Goal: Information Seeking & Learning: Learn about a topic

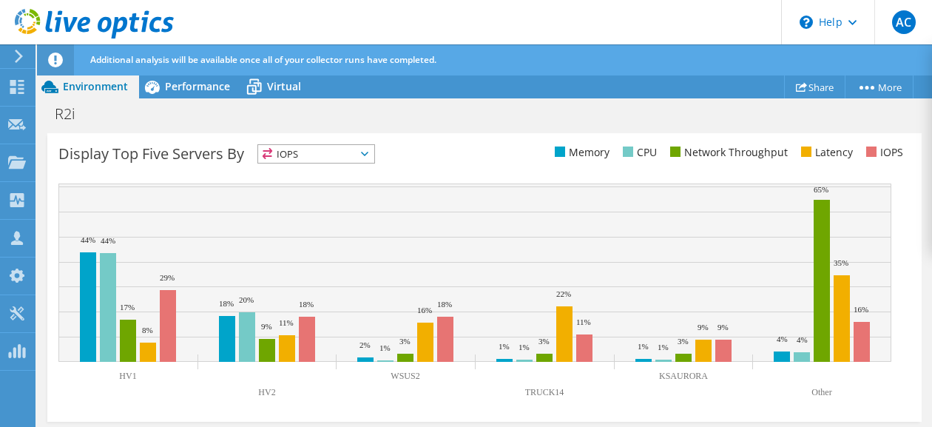
scroll to position [687, 0]
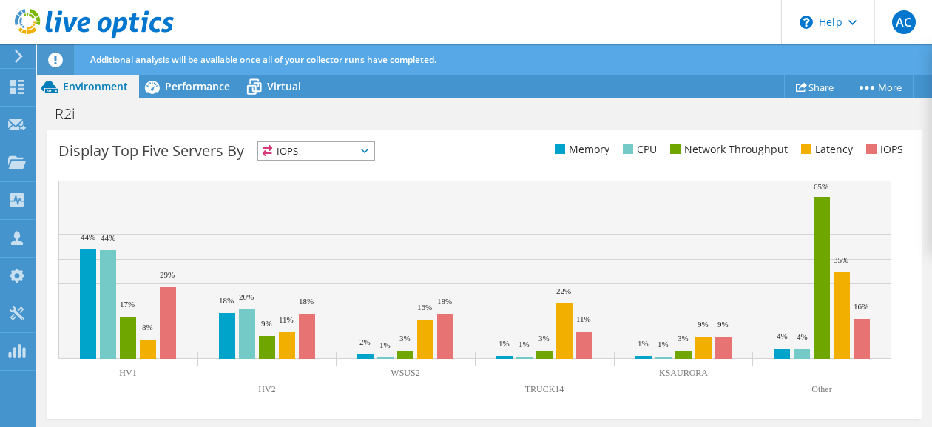
click at [358, 152] on span "IOPS" at bounding box center [316, 151] width 116 height 18
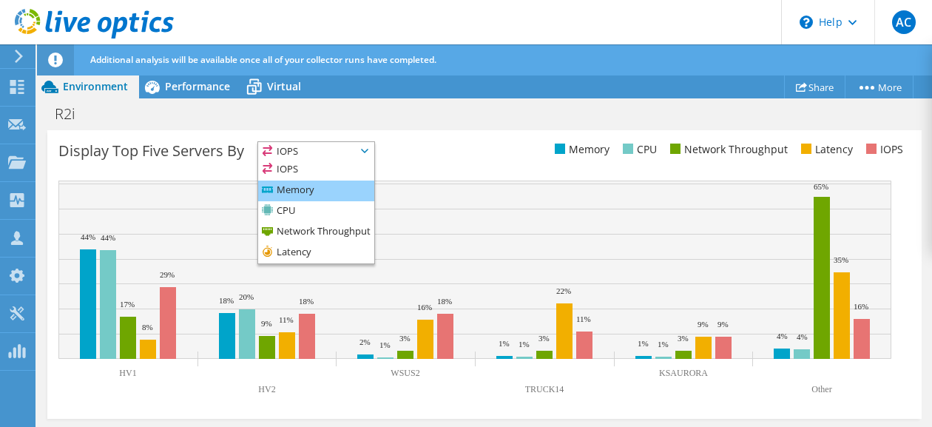
click at [319, 192] on li "Memory" at bounding box center [316, 190] width 116 height 21
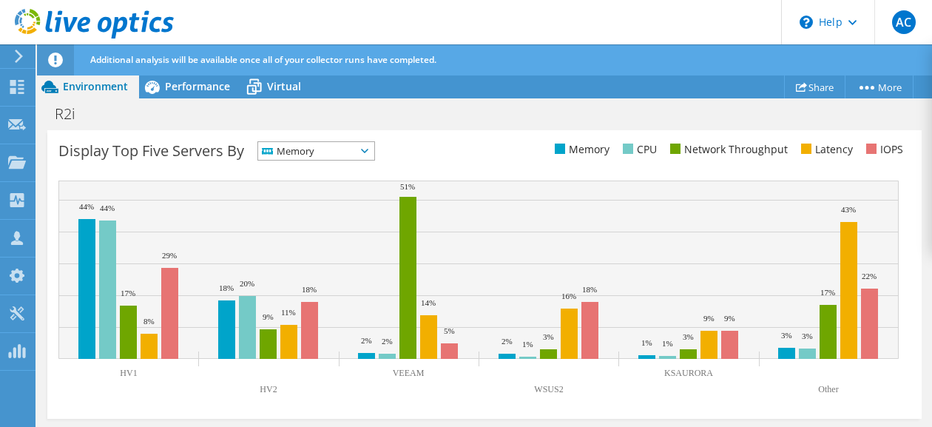
click at [374, 150] on span "Memory" at bounding box center [316, 151] width 116 height 18
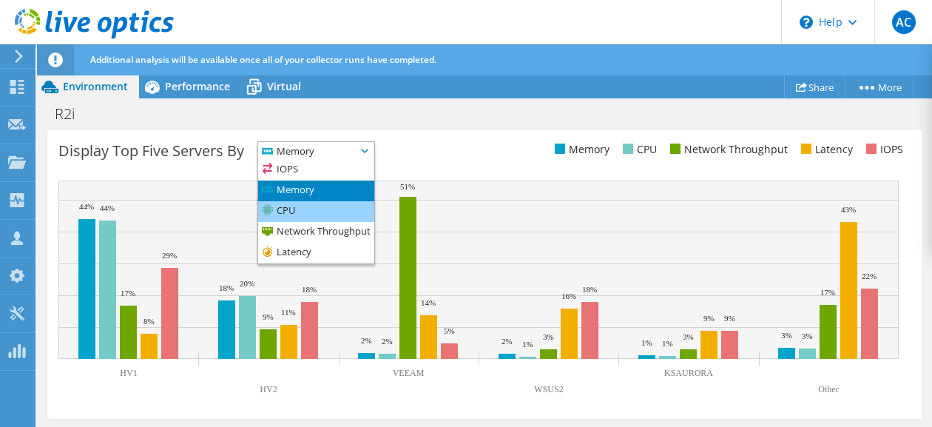
click at [320, 211] on li "CPU" at bounding box center [316, 211] width 116 height 21
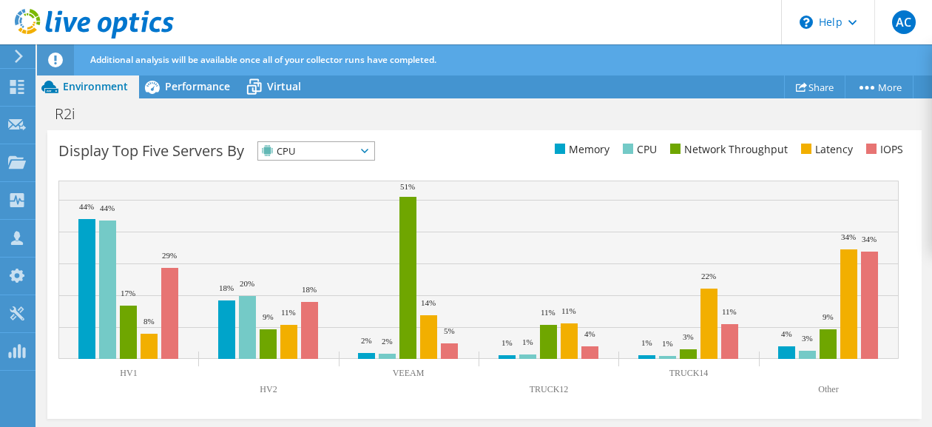
click at [368, 149] on icon at bounding box center [364, 151] width 7 height 4
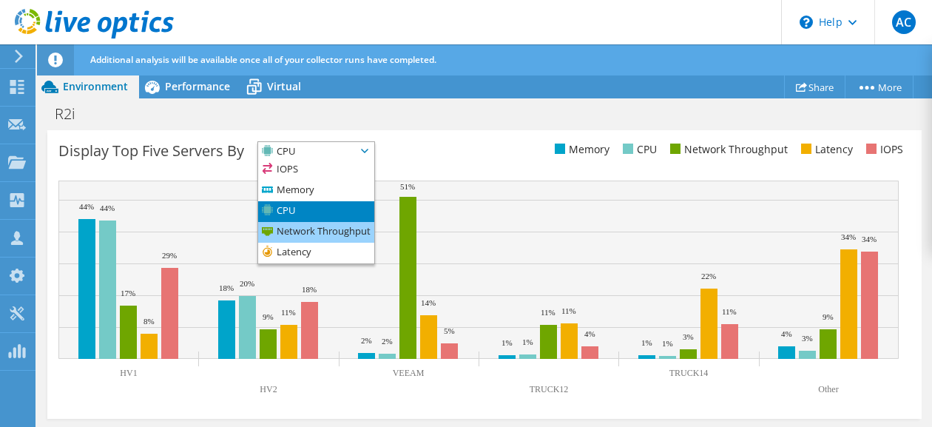
click at [314, 228] on li "Network Throughput" at bounding box center [316, 232] width 116 height 21
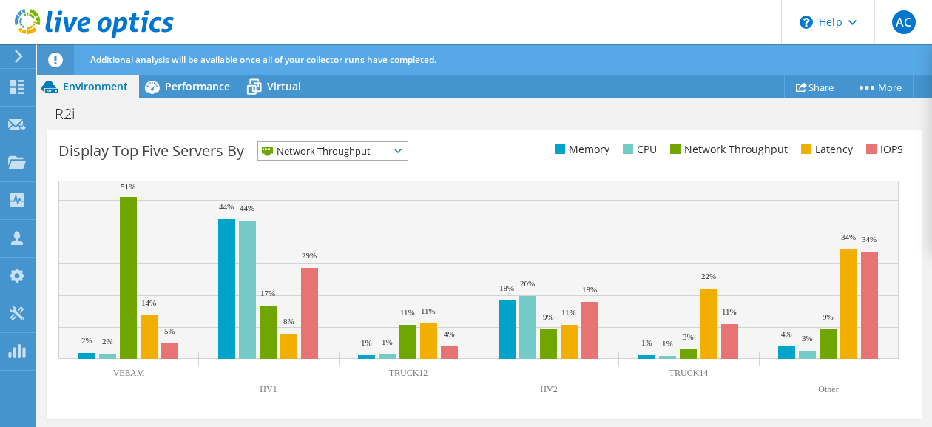
click at [388, 148] on span "Network Throughput" at bounding box center [323, 151] width 131 height 18
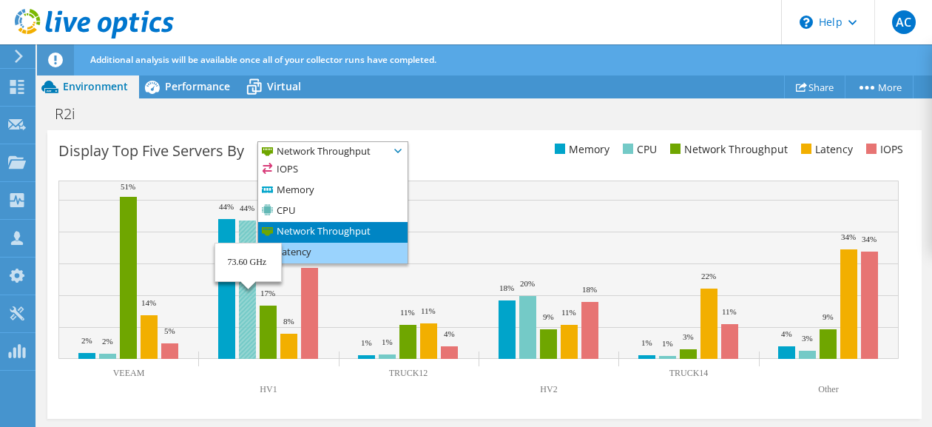
click at [331, 253] on li "Latency" at bounding box center [332, 253] width 149 height 21
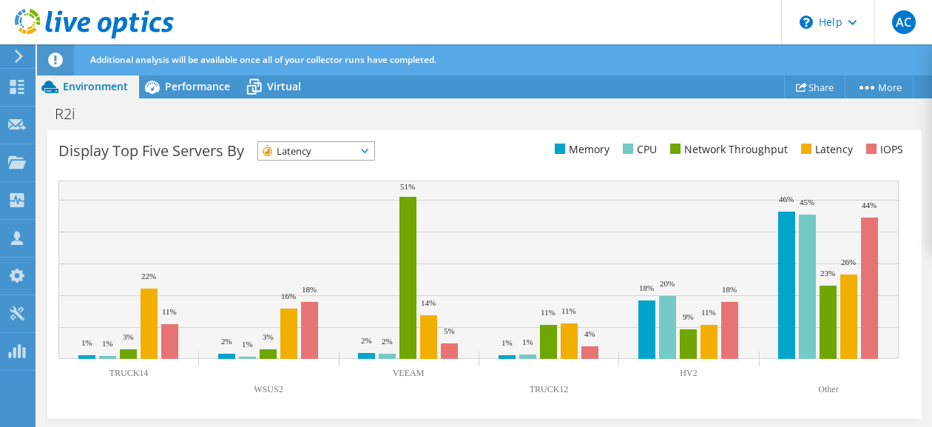
click at [312, 153] on span "Latency" at bounding box center [307, 151] width 98 height 18
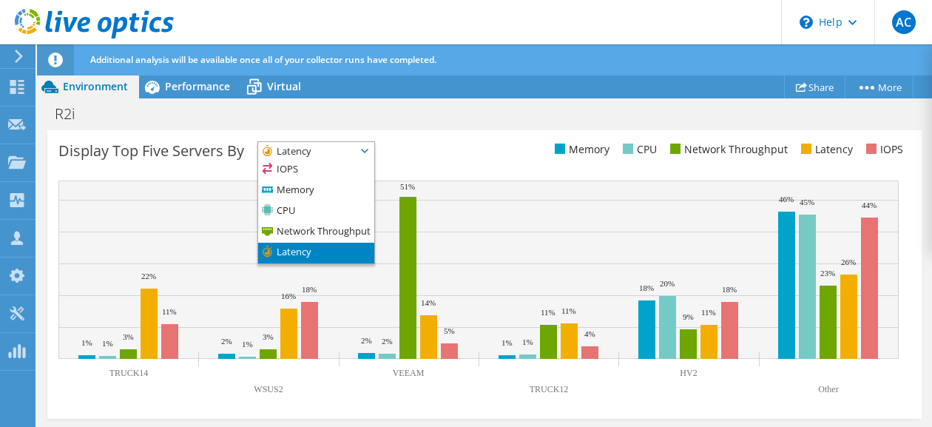
click at [316, 149] on span "Latency" at bounding box center [307, 151] width 98 height 18
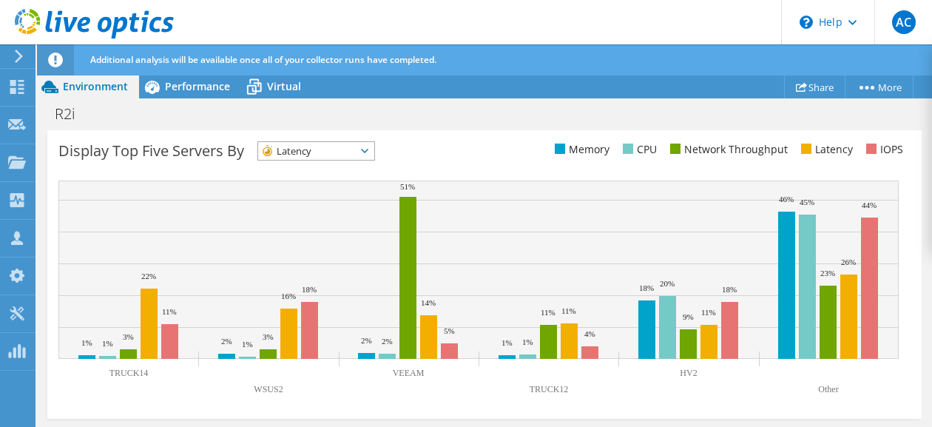
click at [314, 155] on span "Latency" at bounding box center [307, 151] width 98 height 18
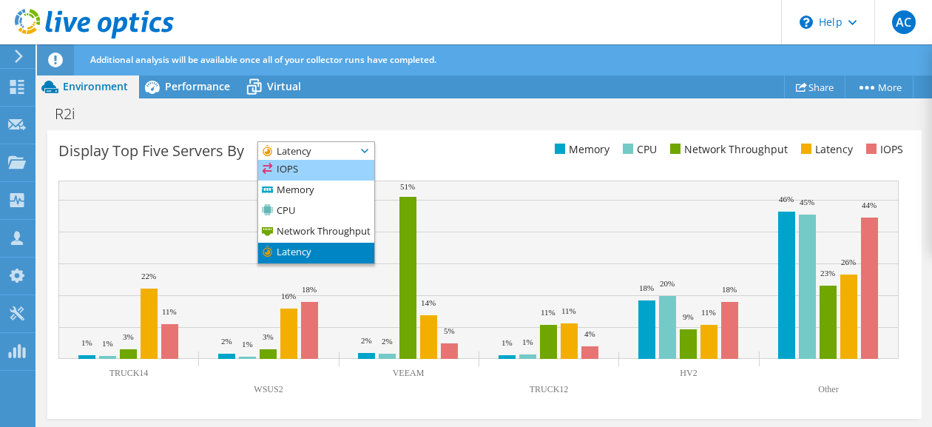
click at [302, 178] on li "IOPS" at bounding box center [316, 170] width 116 height 21
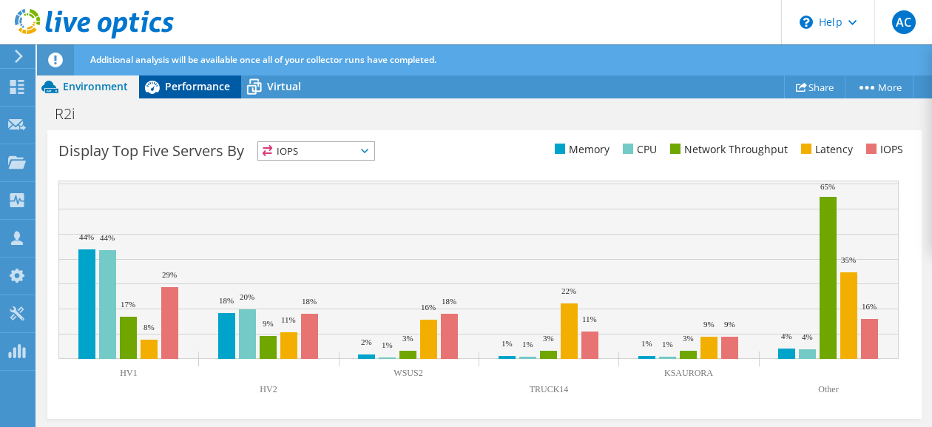
click at [196, 95] on div "Performance" at bounding box center [190, 87] width 102 height 24
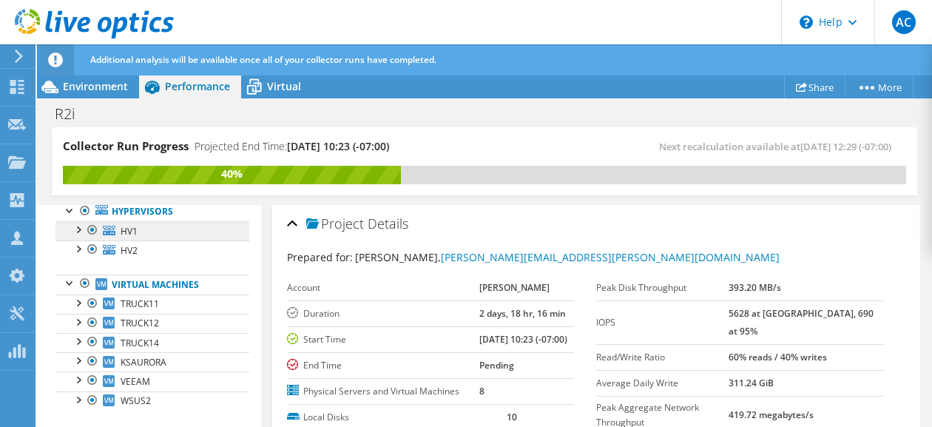
scroll to position [104, 0]
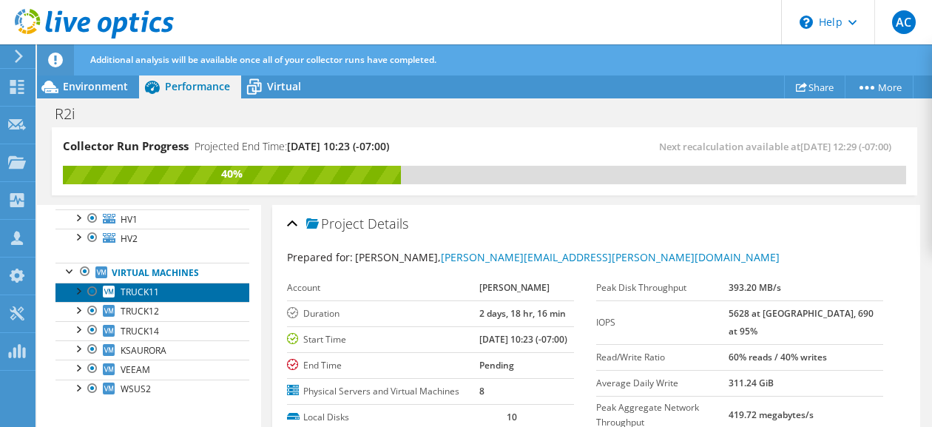
click at [163, 290] on link "TRUCK11" at bounding box center [152, 291] width 194 height 19
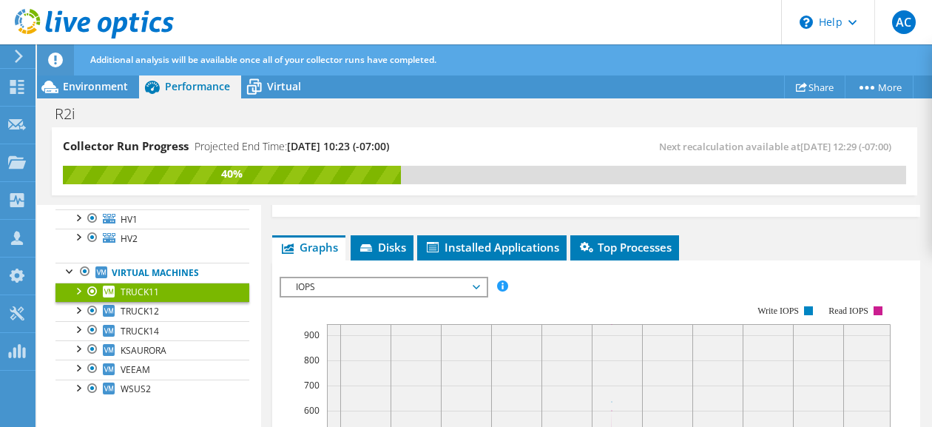
scroll to position [296, 0]
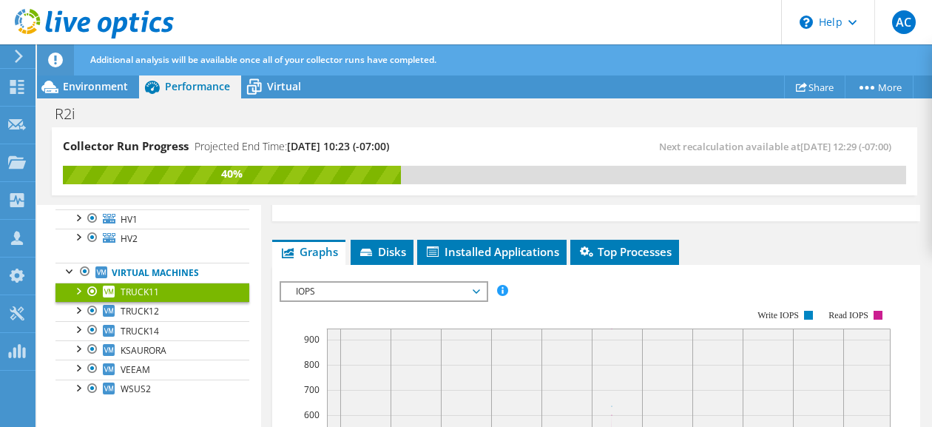
click at [460, 282] on span "IOPS" at bounding box center [383, 291] width 190 height 18
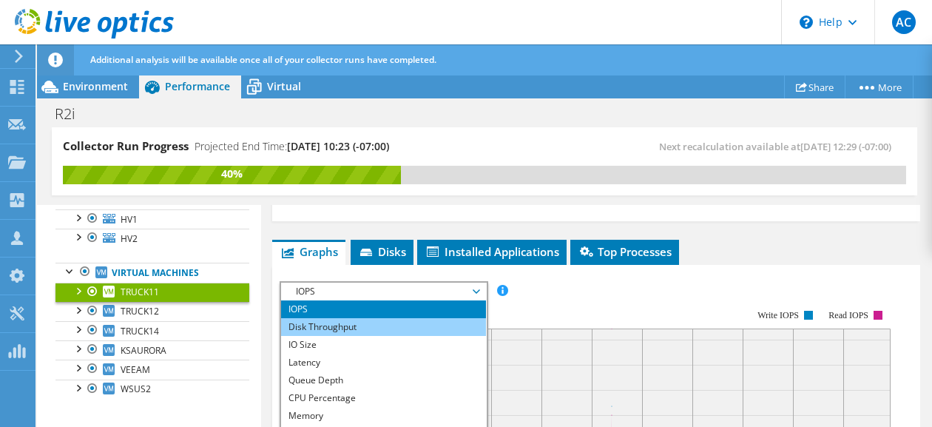
scroll to position [53, 0]
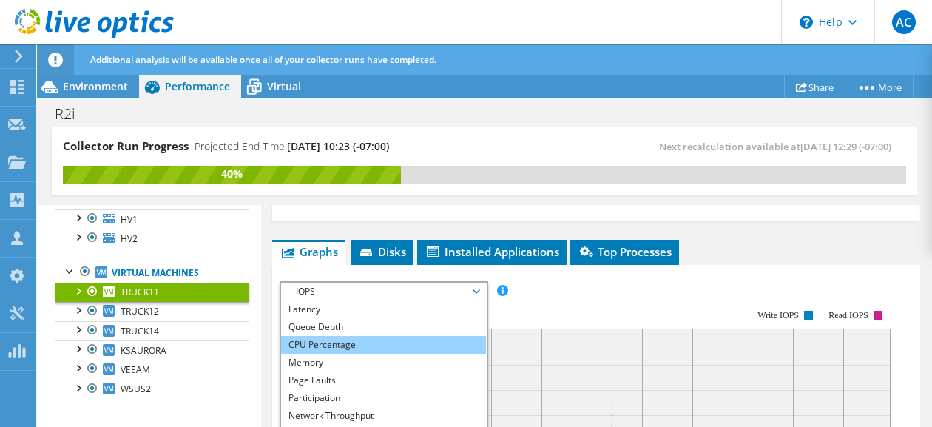
click at [333, 336] on li "CPU Percentage" at bounding box center [383, 345] width 205 height 18
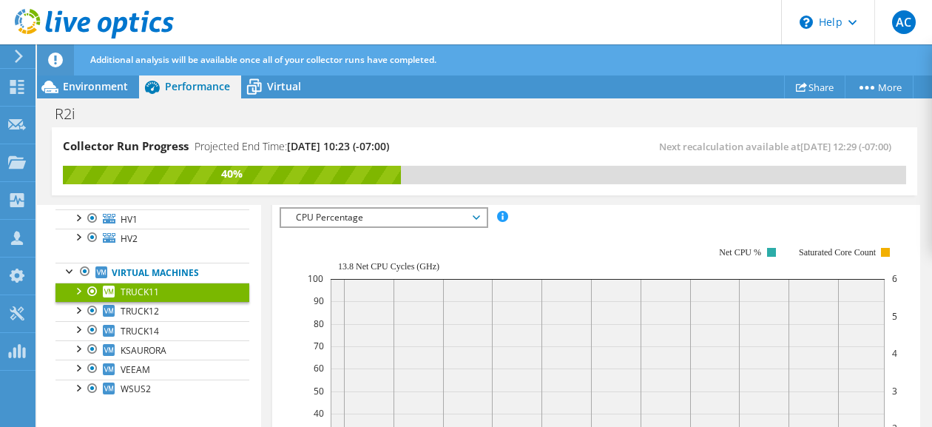
scroll to position [444, 0]
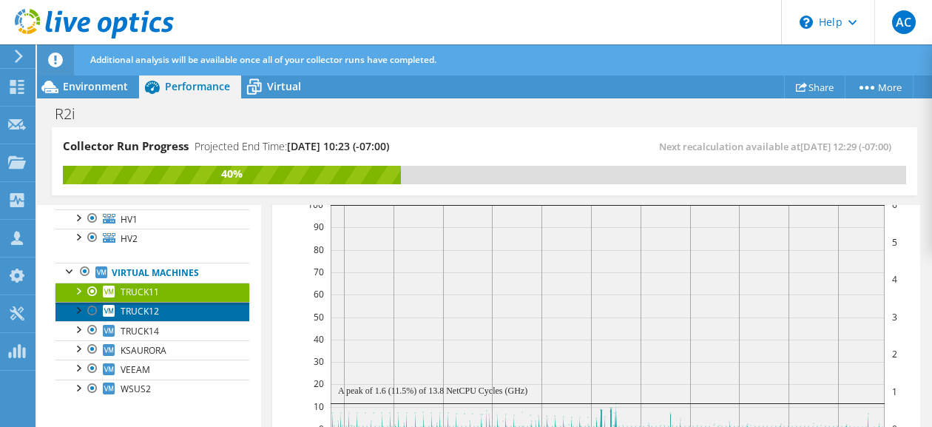
click at [145, 307] on span "TRUCK12" at bounding box center [140, 311] width 38 height 13
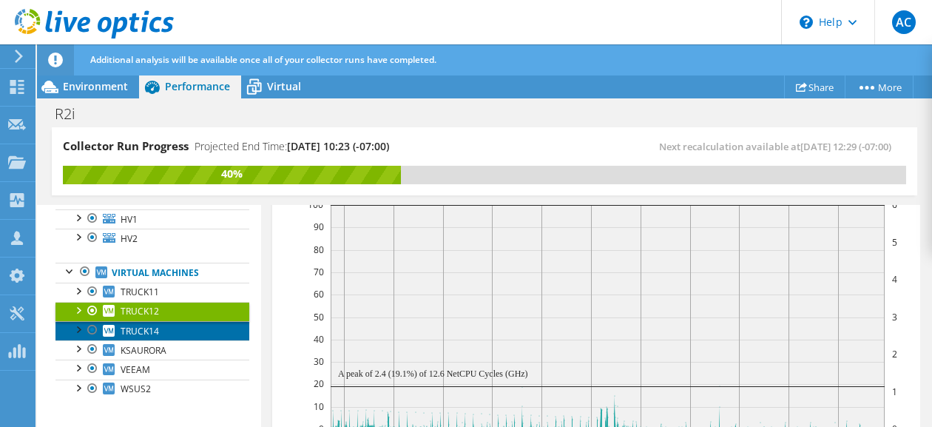
click at [170, 329] on link "TRUCK14" at bounding box center [152, 330] width 194 height 19
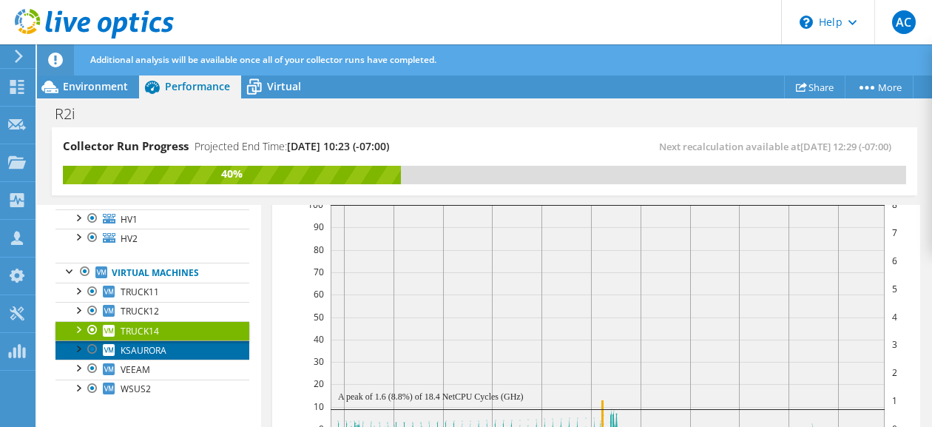
click at [161, 351] on span "KSAURORA" at bounding box center [144, 350] width 46 height 13
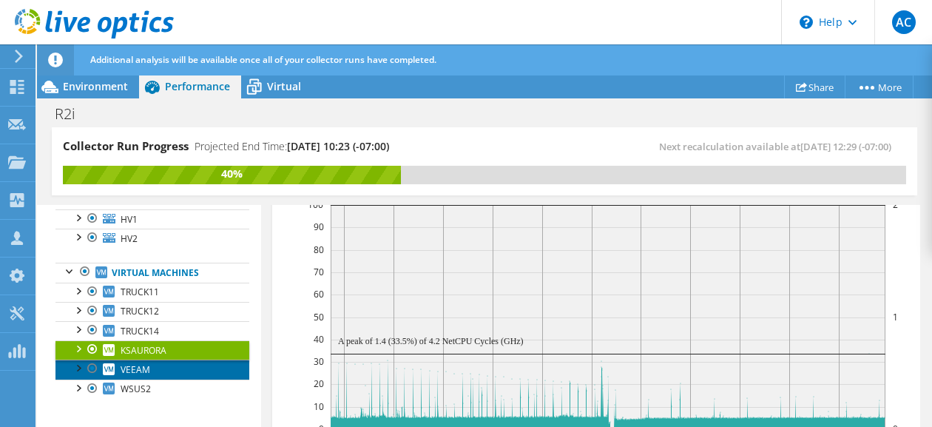
click at [146, 367] on span "VEEAM" at bounding box center [136, 369] width 30 height 13
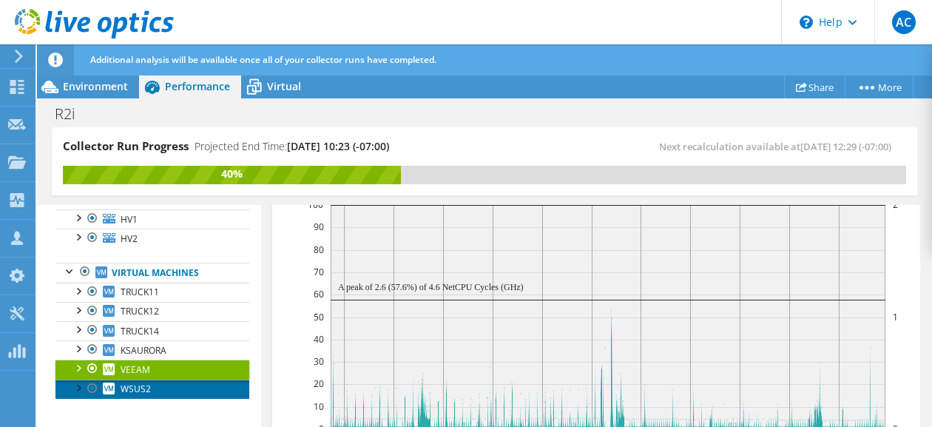
click at [146, 387] on span "WSUS2" at bounding box center [136, 388] width 30 height 13
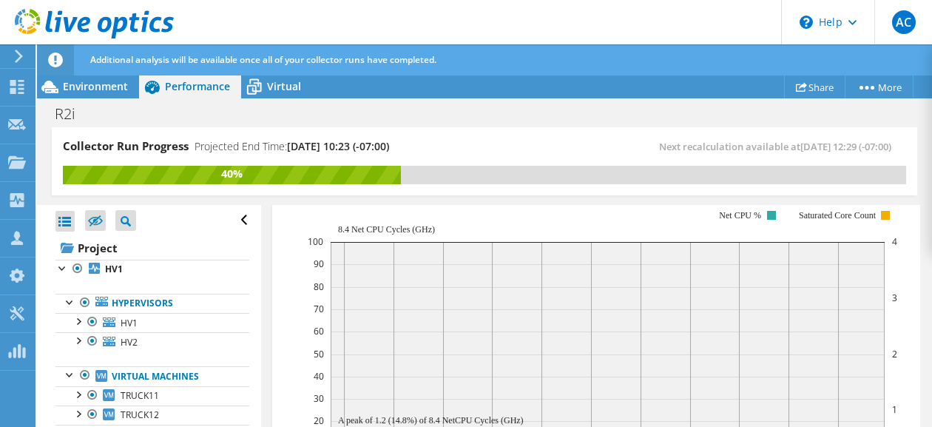
scroll to position [222, 0]
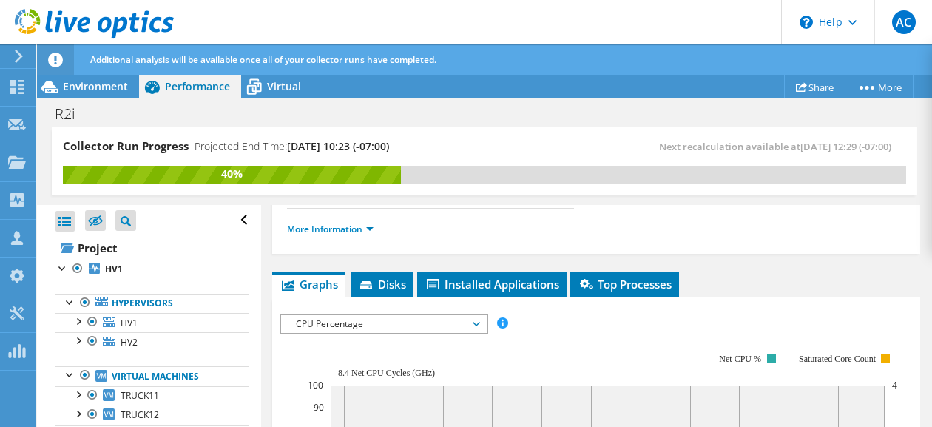
click at [356, 320] on span "CPU Percentage" at bounding box center [383, 324] width 190 height 18
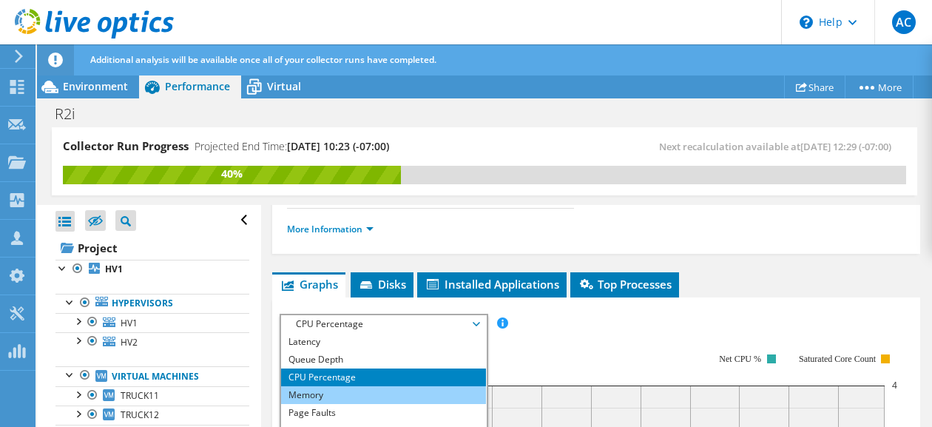
click at [333, 393] on li "Memory" at bounding box center [383, 395] width 205 height 18
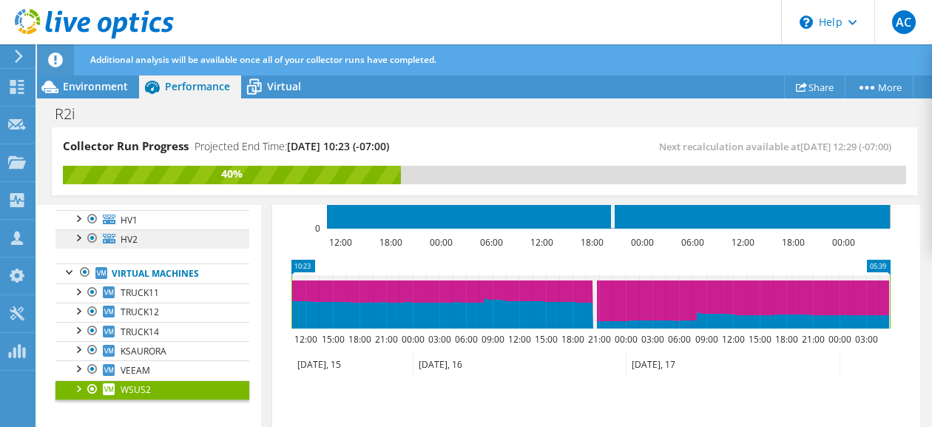
scroll to position [104, 0]
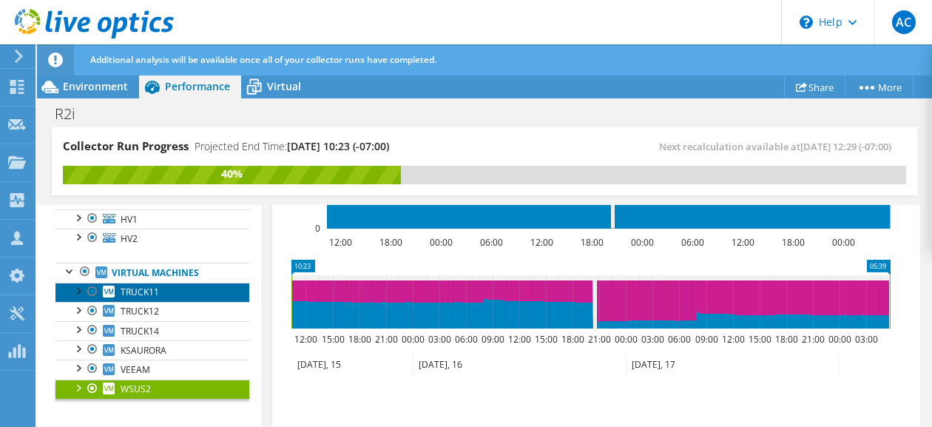
click at [115, 291] on link "TRUCK11" at bounding box center [152, 291] width 194 height 19
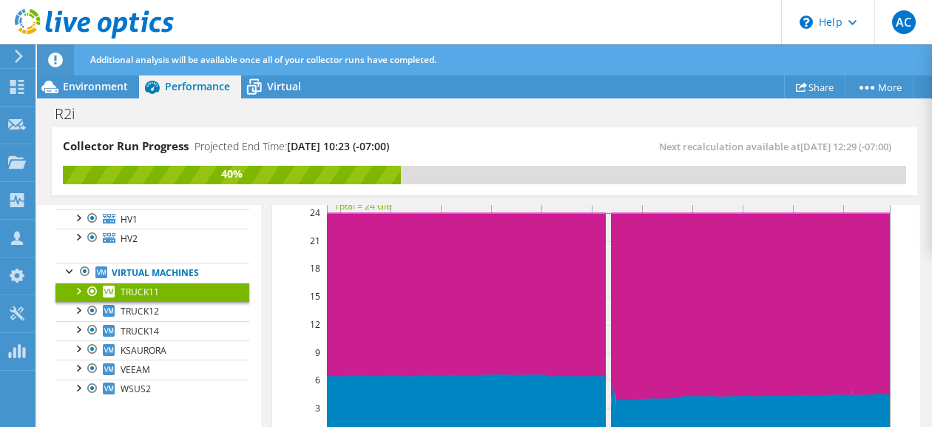
scroll to position [444, 0]
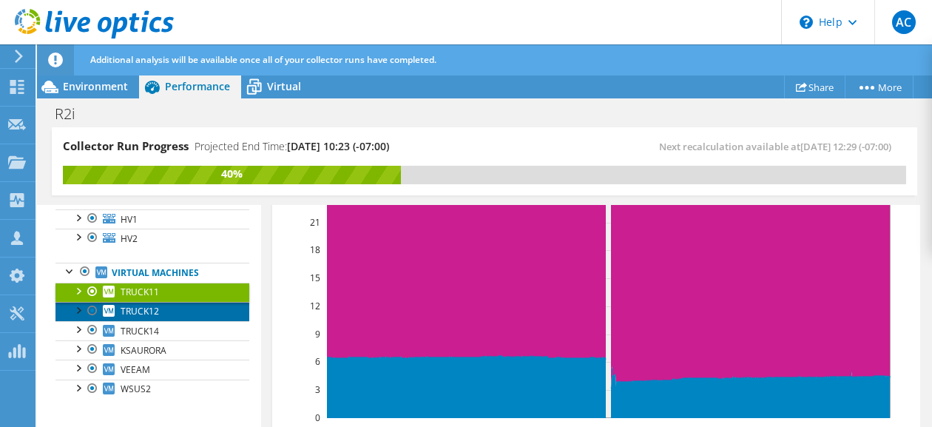
click at [139, 308] on span "TRUCK12" at bounding box center [140, 311] width 38 height 13
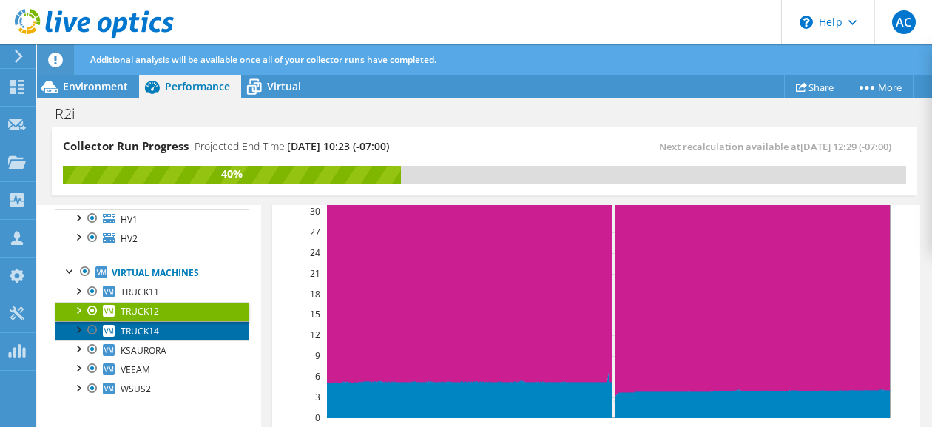
click at [154, 332] on span "TRUCK14" at bounding box center [140, 331] width 38 height 13
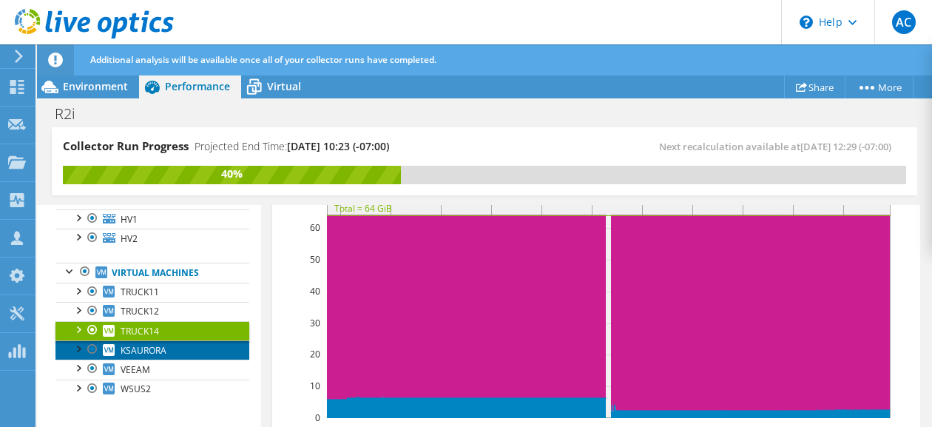
click at [141, 344] on span "KSAURORA" at bounding box center [144, 350] width 46 height 13
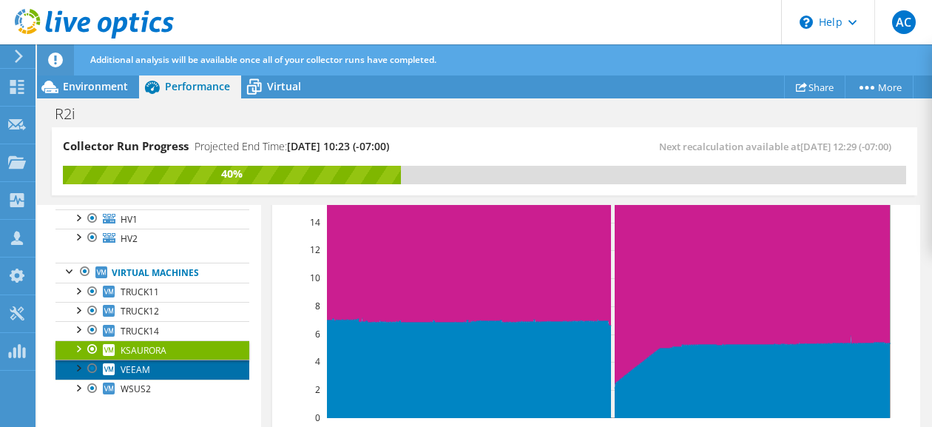
click at [161, 366] on link "VEEAM" at bounding box center [152, 368] width 194 height 19
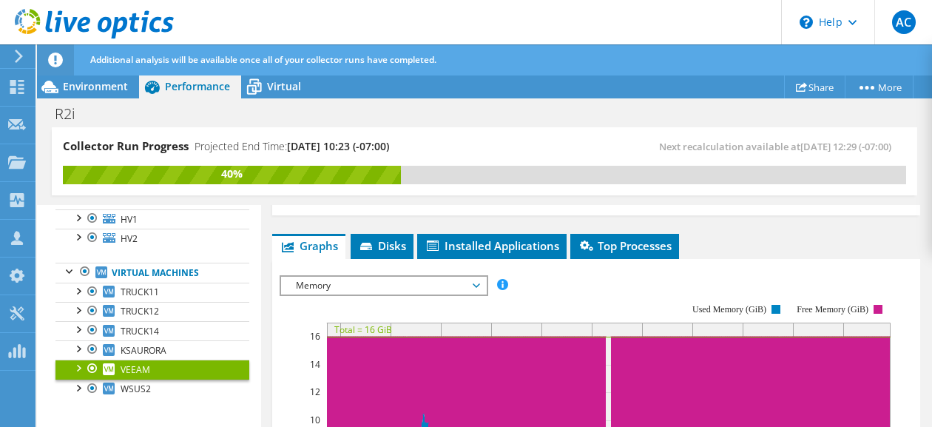
scroll to position [296, 0]
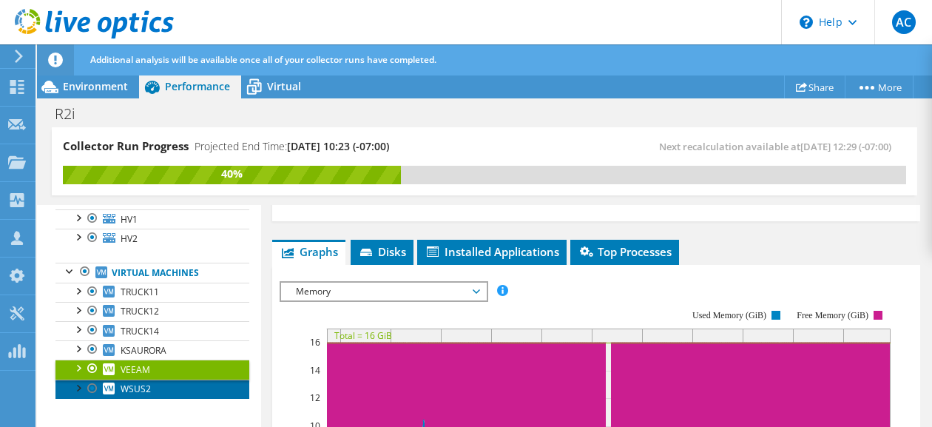
click at [155, 379] on link "WSUS2" at bounding box center [152, 388] width 194 height 19
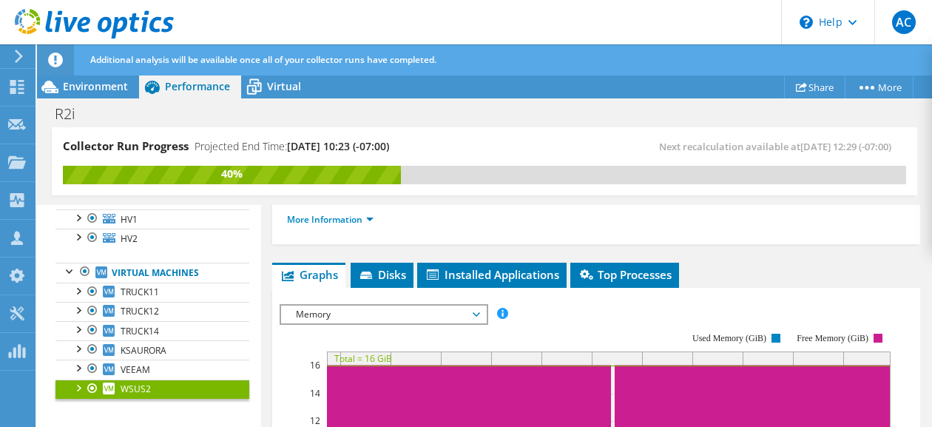
scroll to position [222, 0]
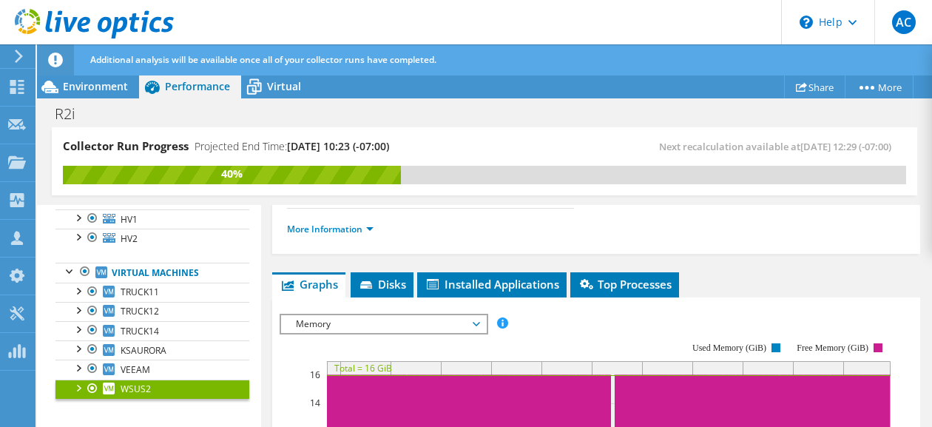
click at [331, 325] on span "Memory" at bounding box center [383, 324] width 190 height 18
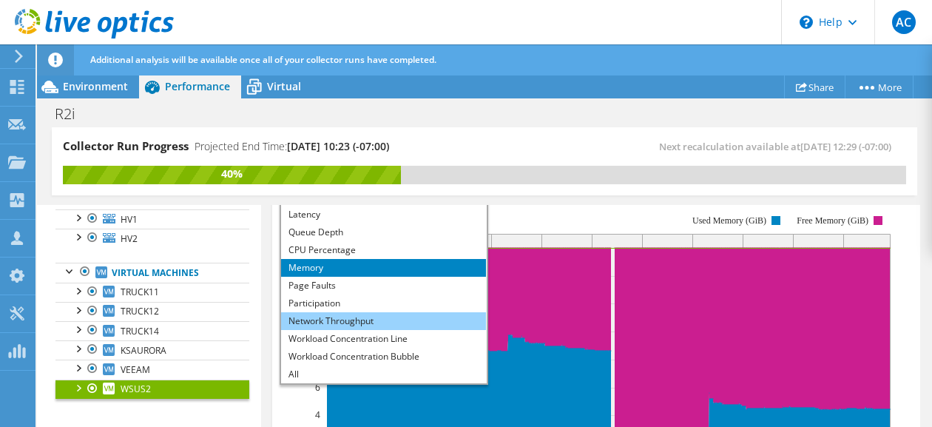
scroll to position [370, 0]
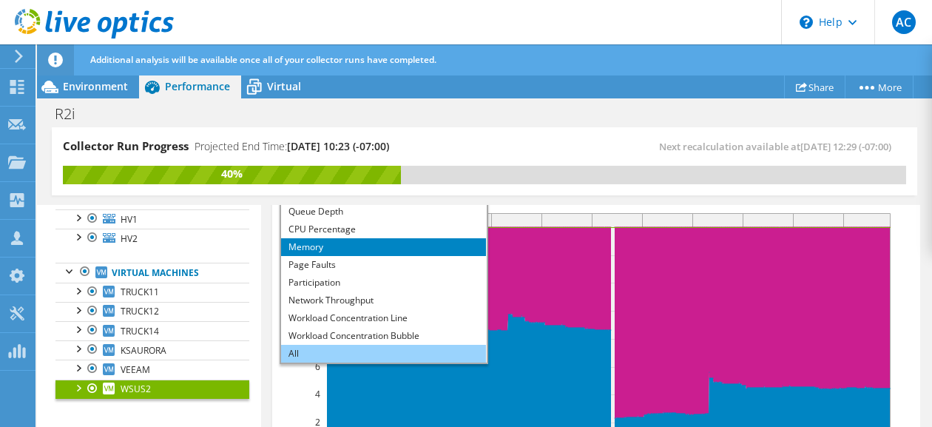
click at [319, 347] on li "All" at bounding box center [383, 354] width 205 height 18
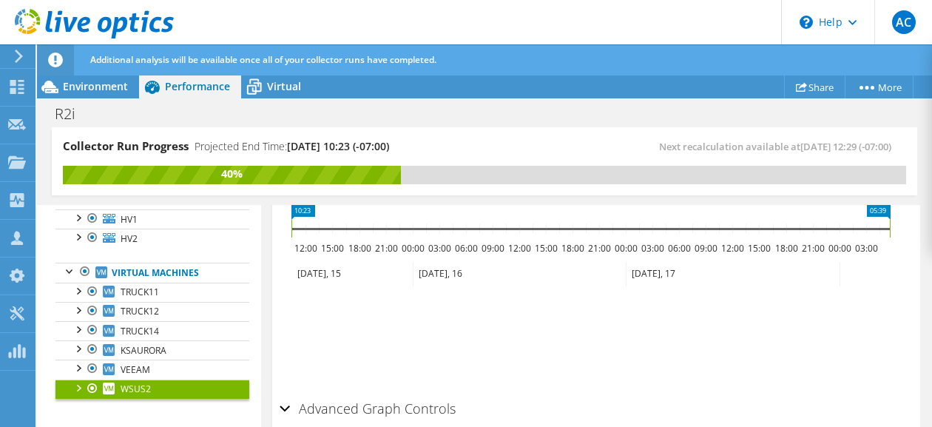
scroll to position [2355, 0]
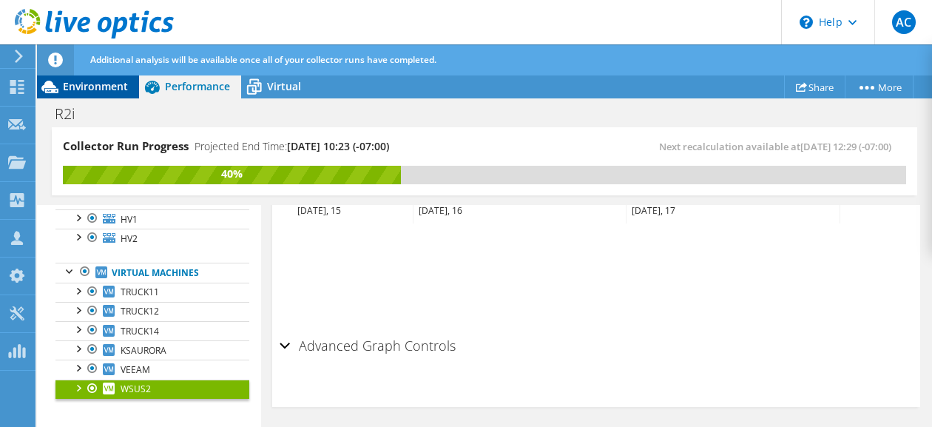
click at [84, 78] on div "Environment" at bounding box center [88, 87] width 102 height 24
